Goal: Task Accomplishment & Management: Complete application form

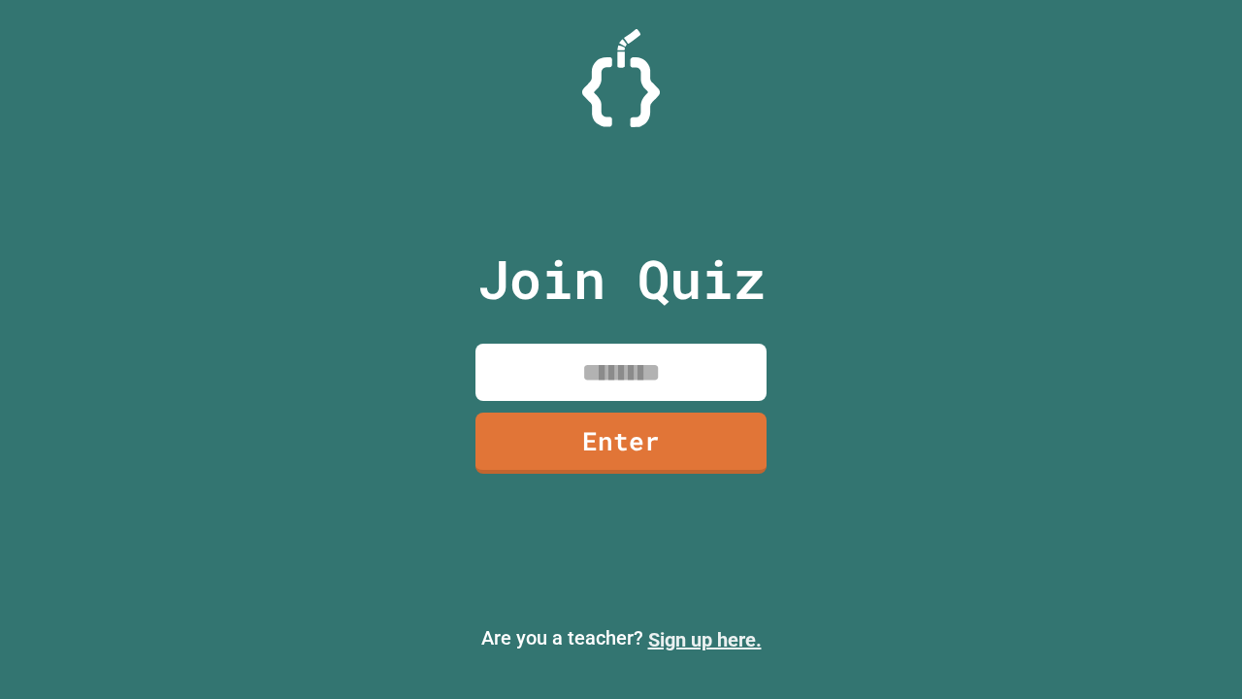
click at [705, 640] on link "Sign up here." at bounding box center [705, 639] width 114 height 23
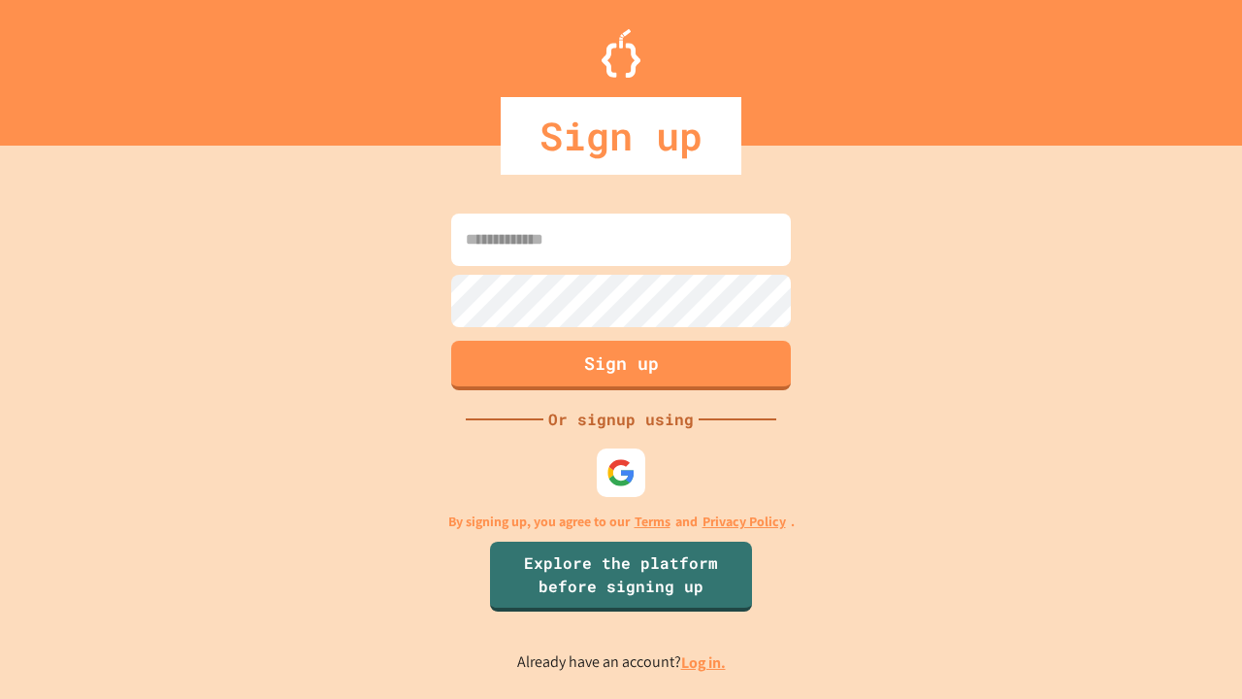
click at [705, 662] on link "Log in." at bounding box center [703, 662] width 45 height 20
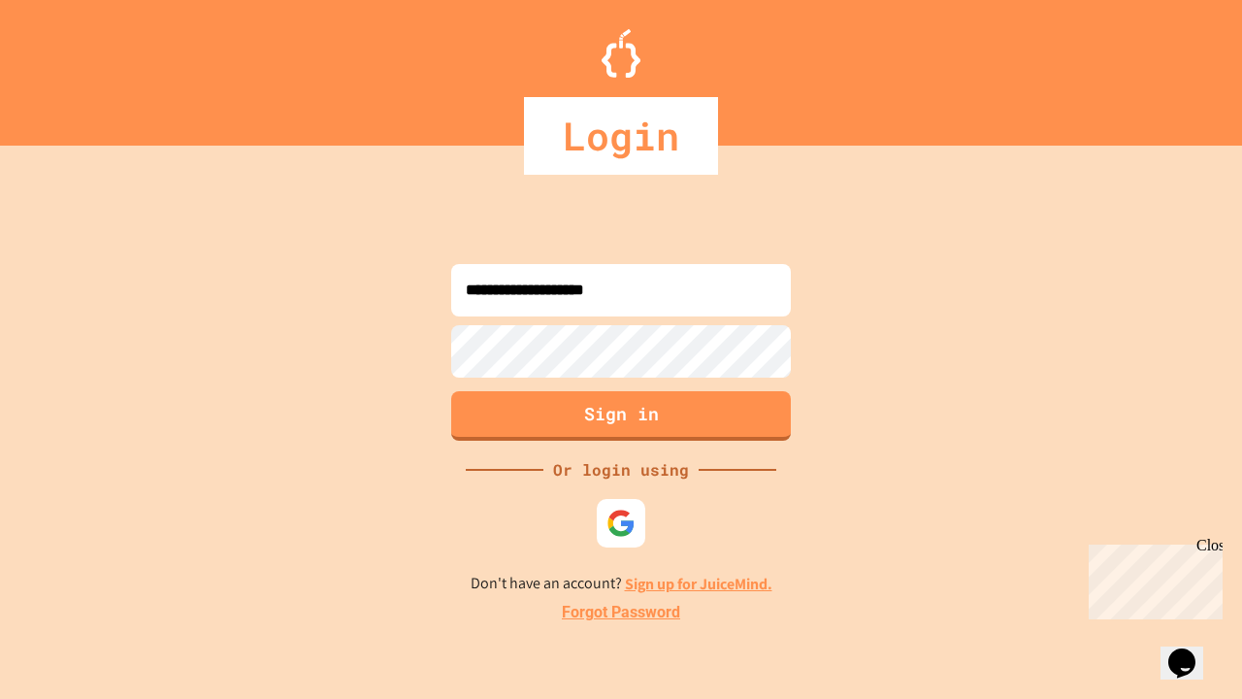
type input "**********"
